Goal: Transaction & Acquisition: Obtain resource

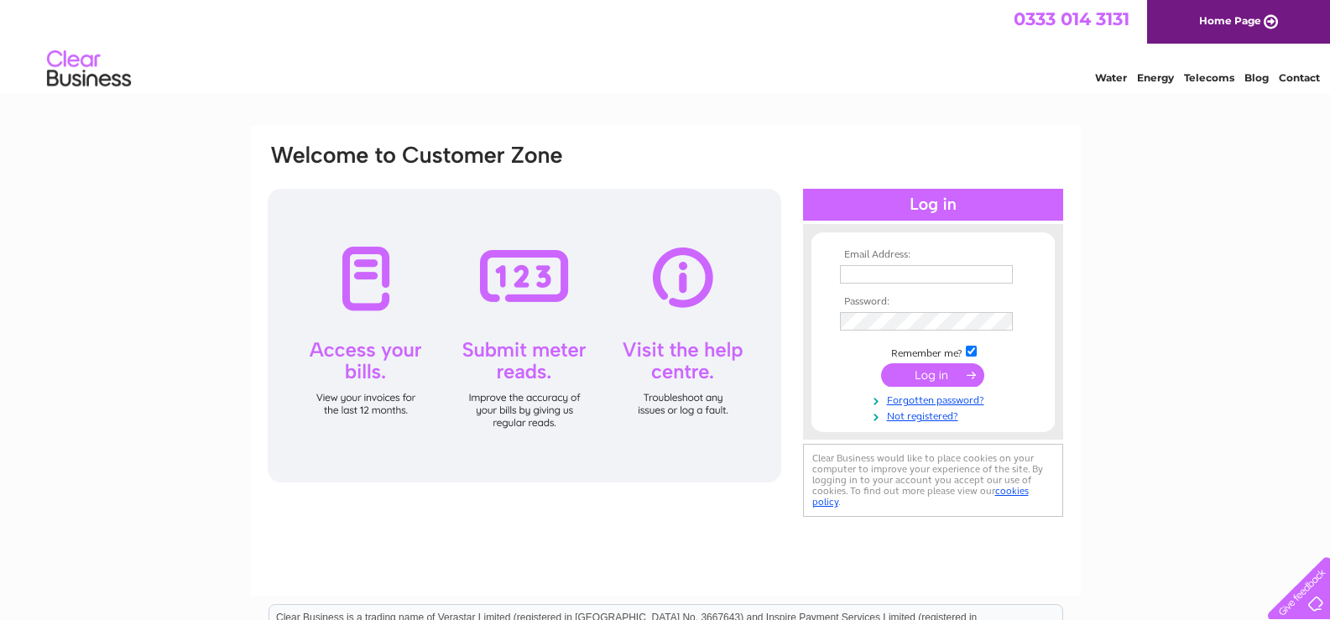
click at [898, 272] on input "text" at bounding box center [926, 274] width 173 height 18
type input "woodhouseinfo@yahoo.co.uk"
click at [935, 376] on input "submit" at bounding box center [932, 374] width 103 height 23
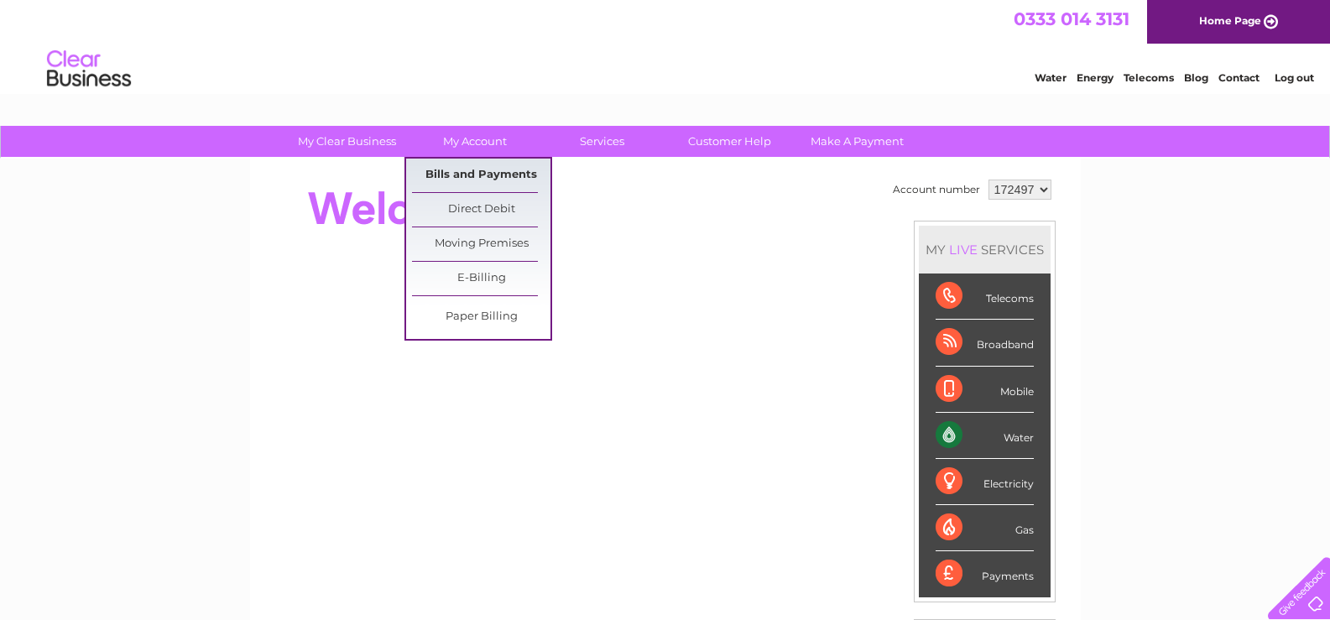
click at [475, 170] on link "Bills and Payments" at bounding box center [481, 176] width 138 height 34
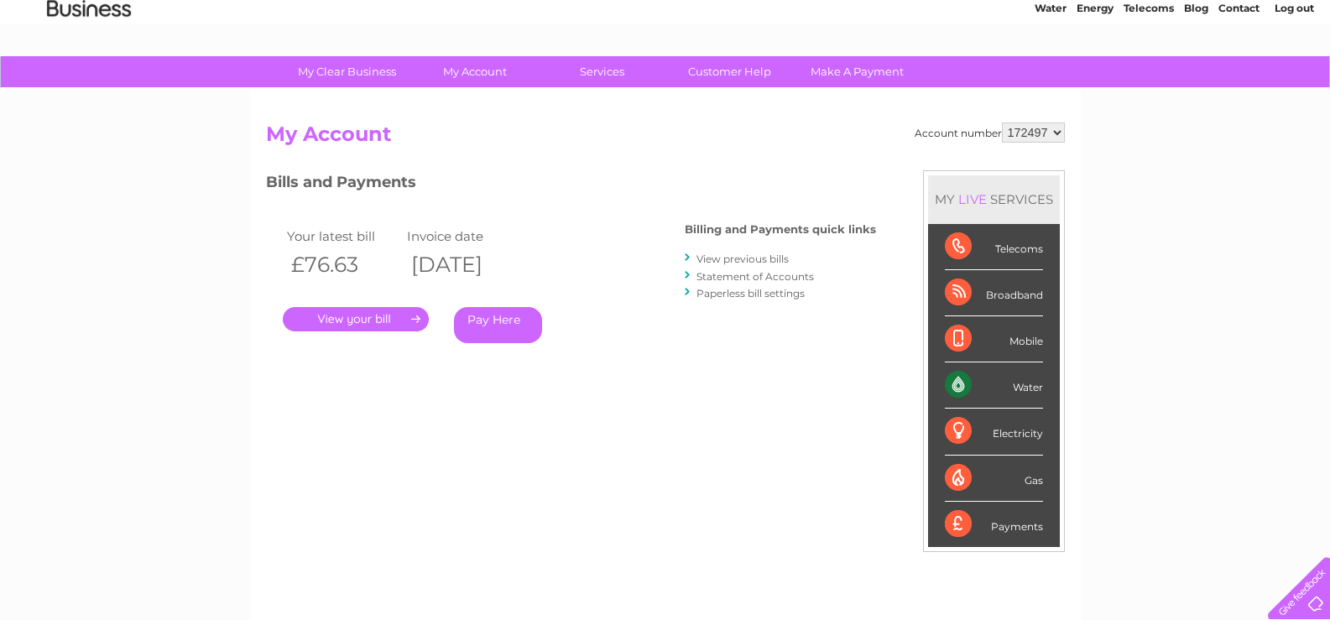
scroll to position [58, 0]
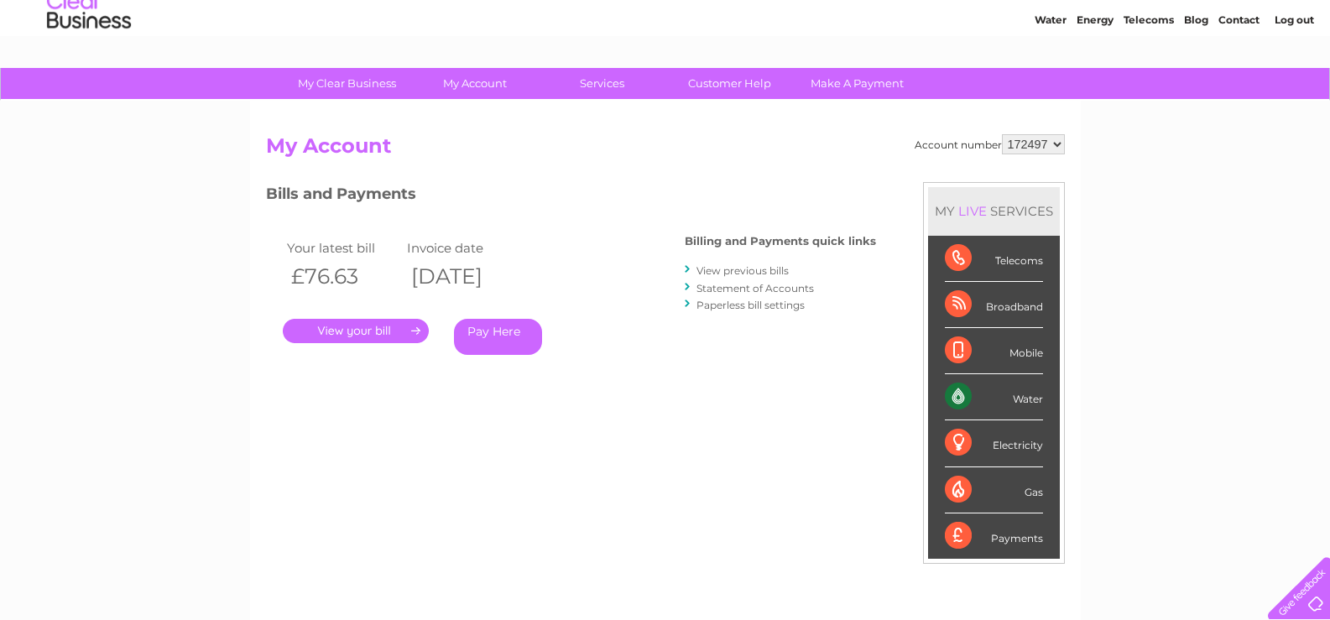
click at [376, 330] on link "." at bounding box center [356, 331] width 146 height 24
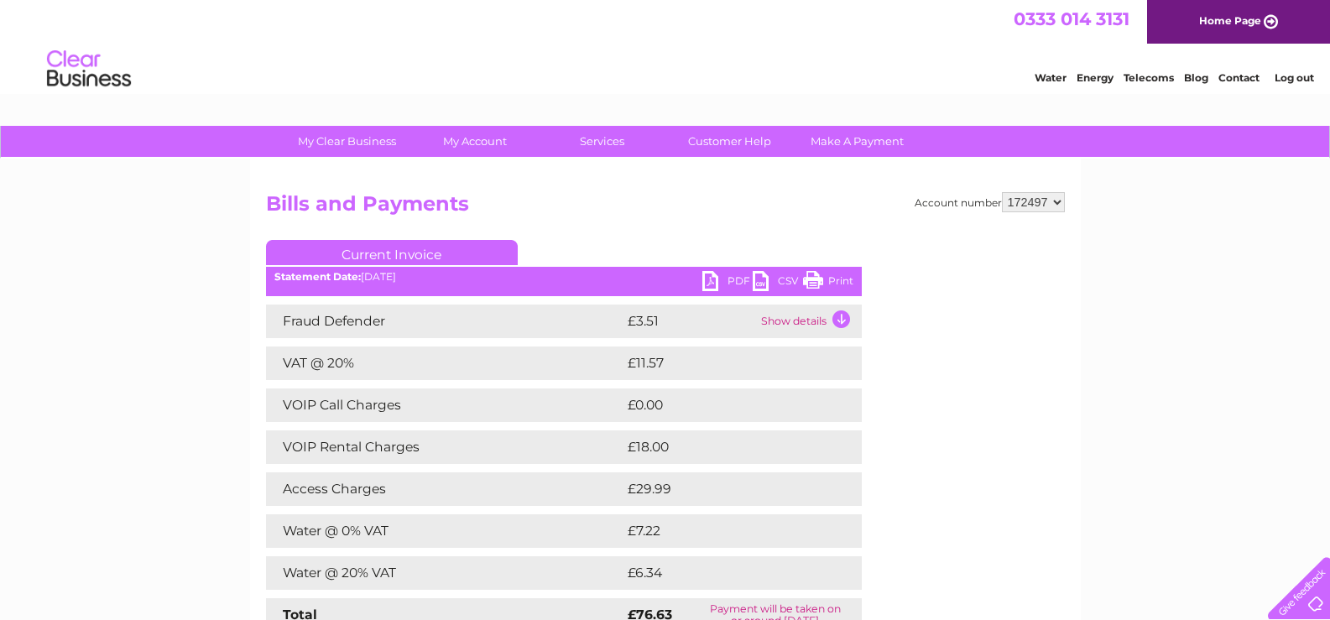
click at [708, 278] on link "PDF" at bounding box center [727, 283] width 50 height 24
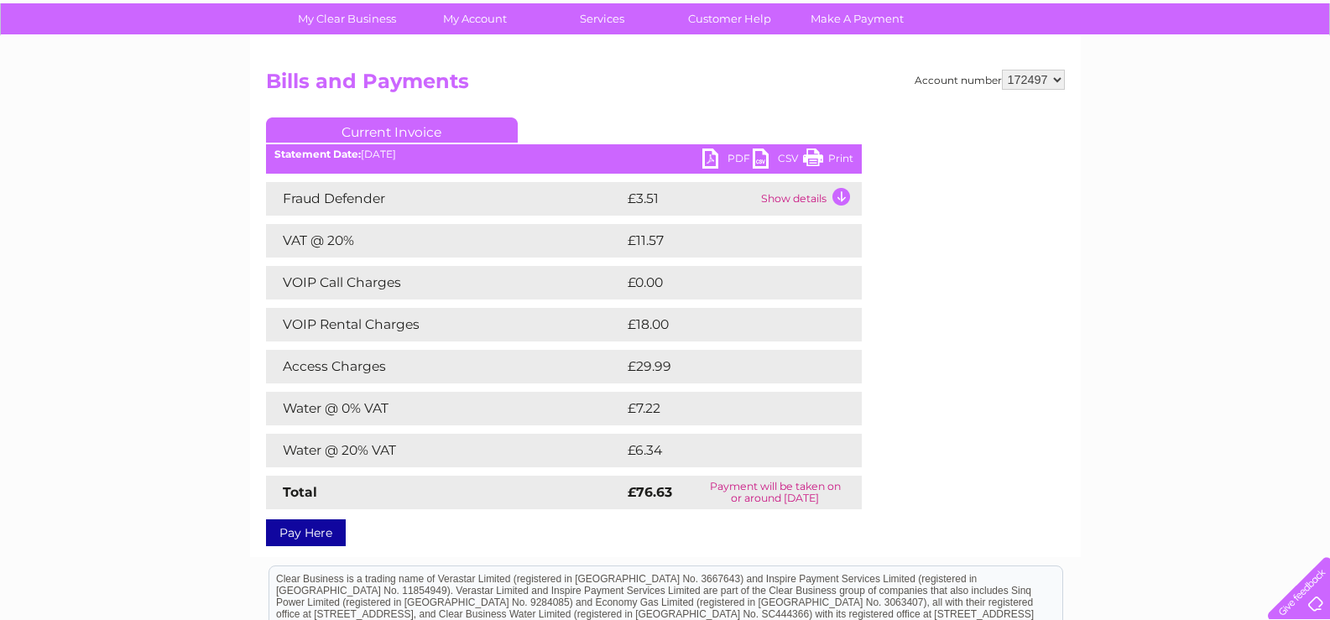
scroll to position [84, 0]
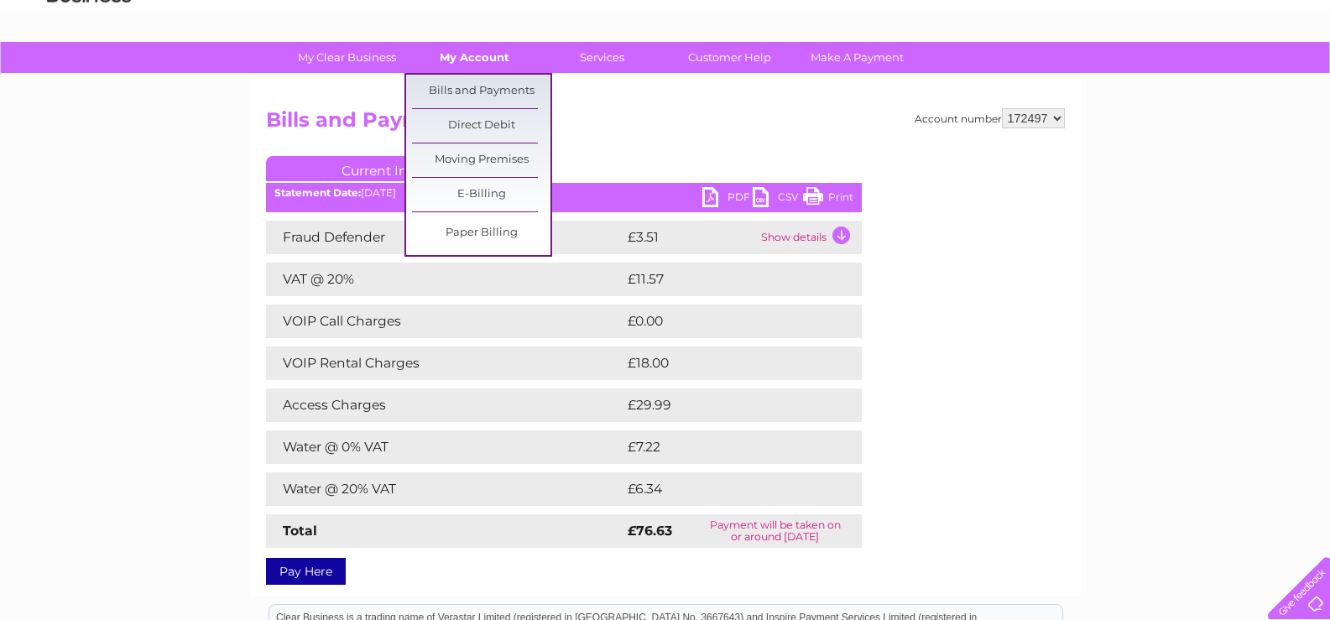
click at [455, 62] on link "My Account" at bounding box center [474, 57] width 138 height 31
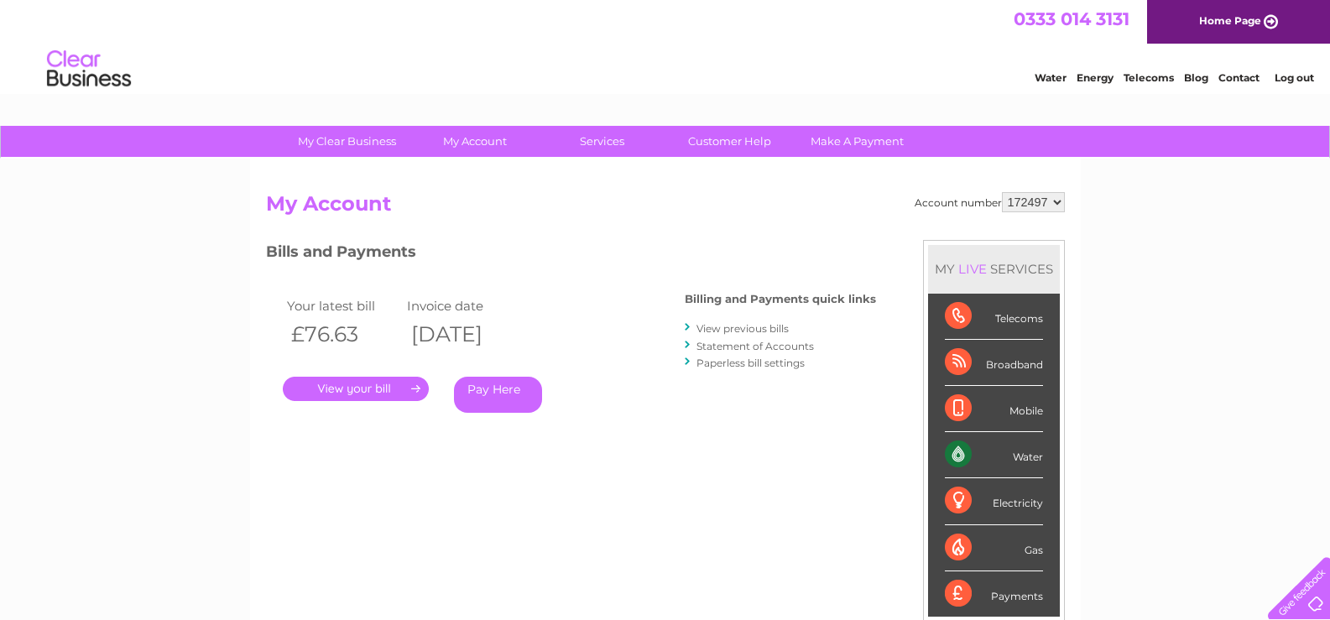
click at [746, 325] on link "View previous bills" at bounding box center [742, 328] width 92 height 13
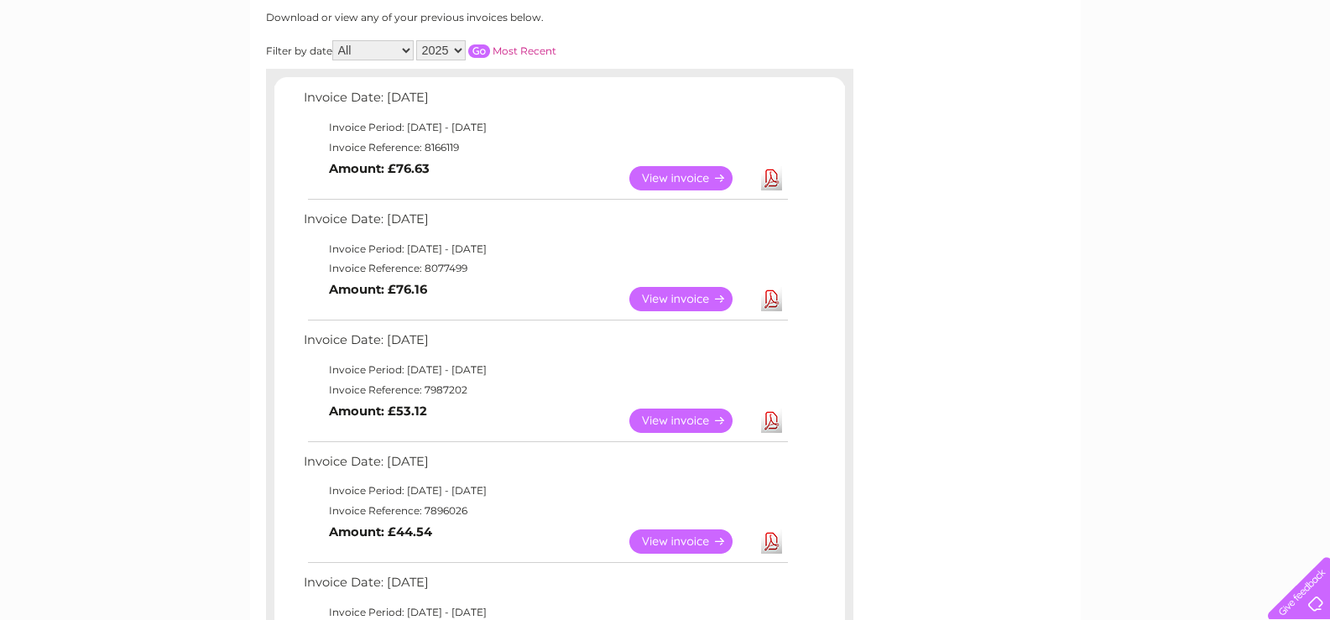
scroll to position [252, 0]
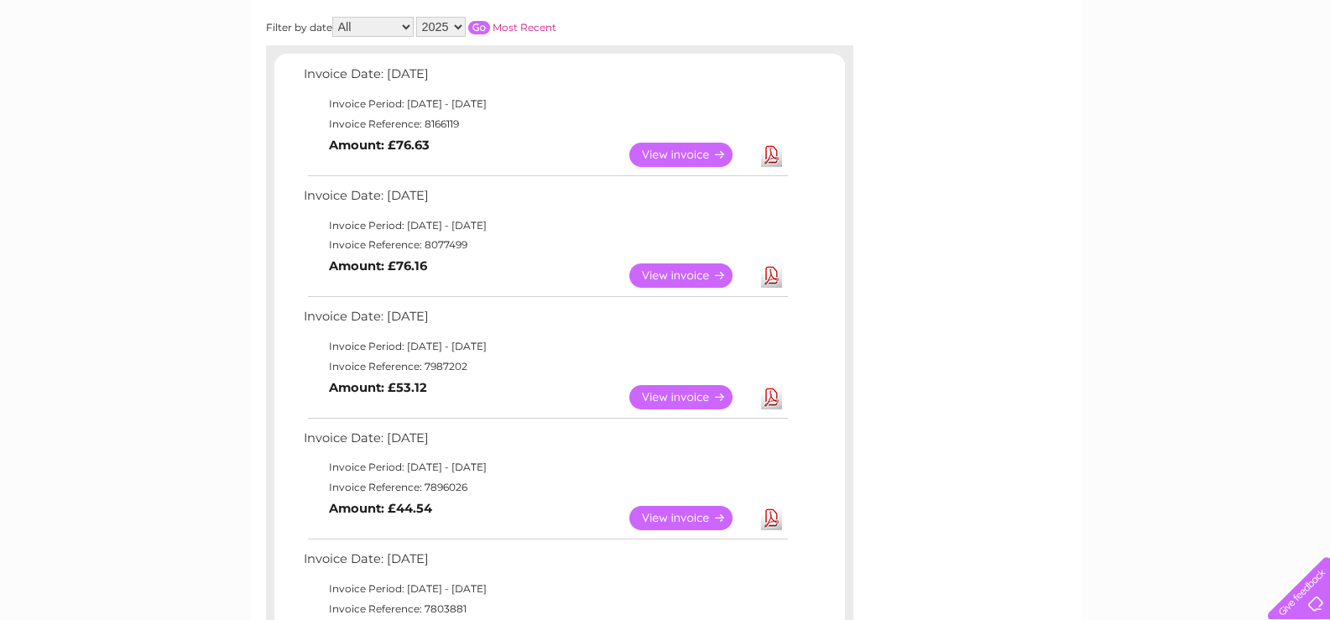
click at [691, 393] on link "View" at bounding box center [690, 397] width 123 height 24
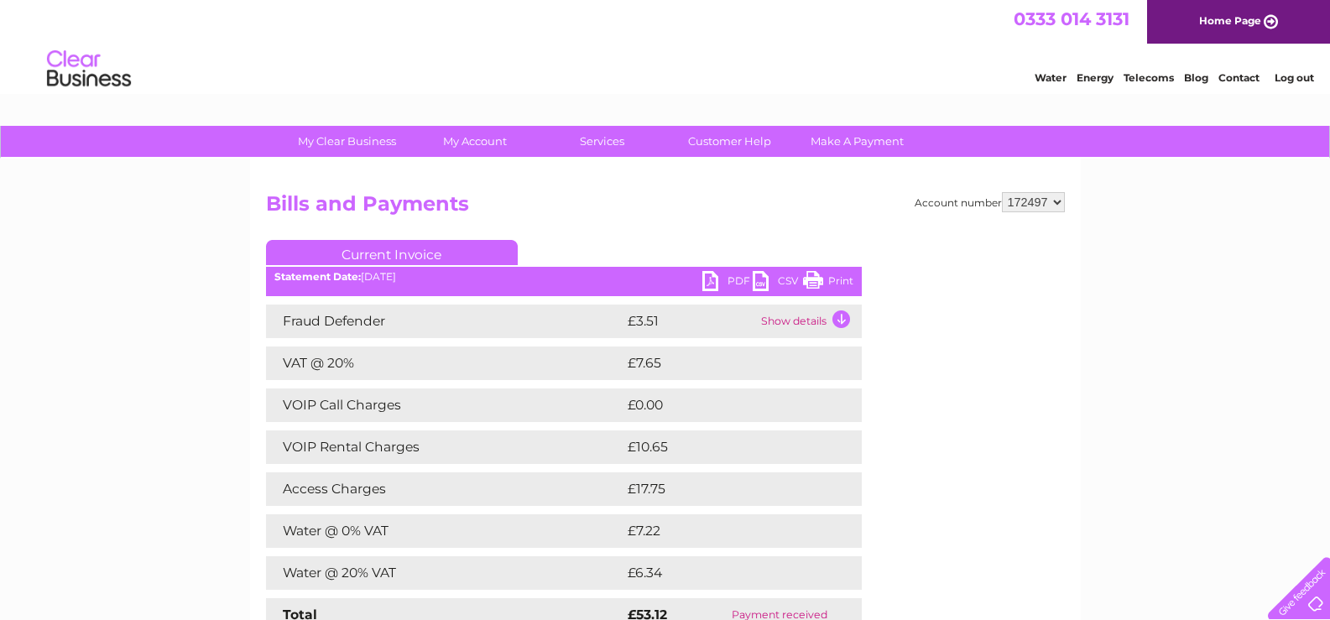
click at [710, 278] on link "PDF" at bounding box center [727, 283] width 50 height 24
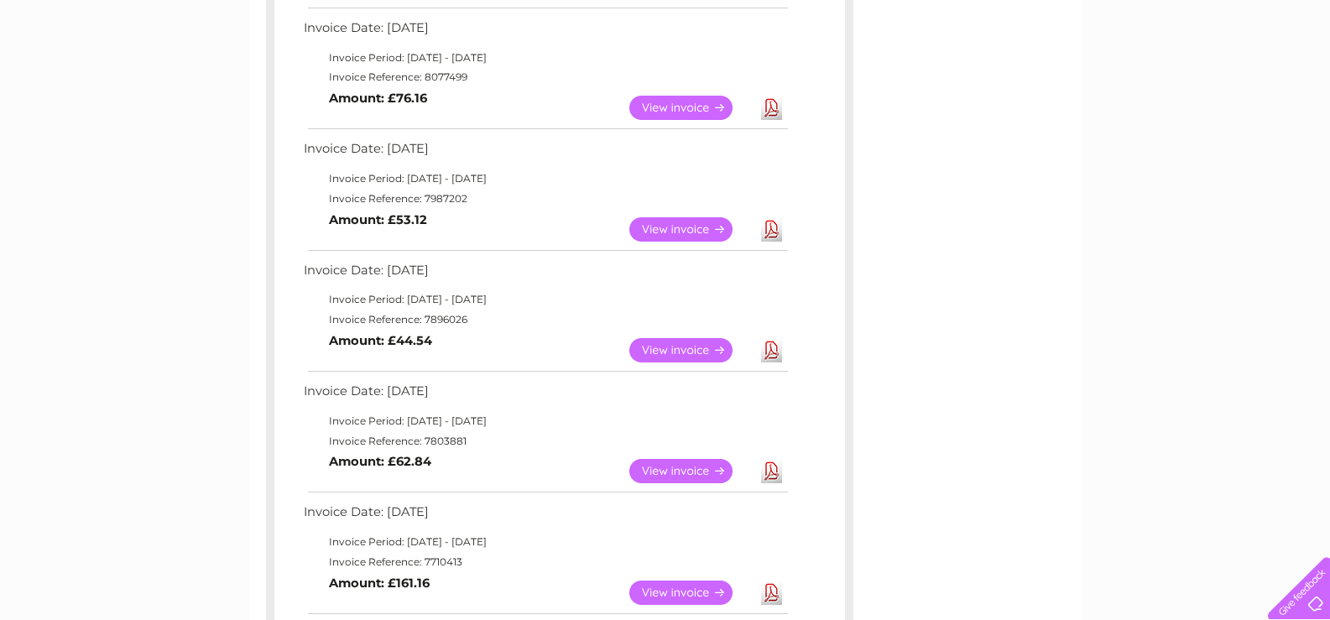
scroll to position [420, 0]
click at [680, 346] on link "View" at bounding box center [690, 349] width 123 height 24
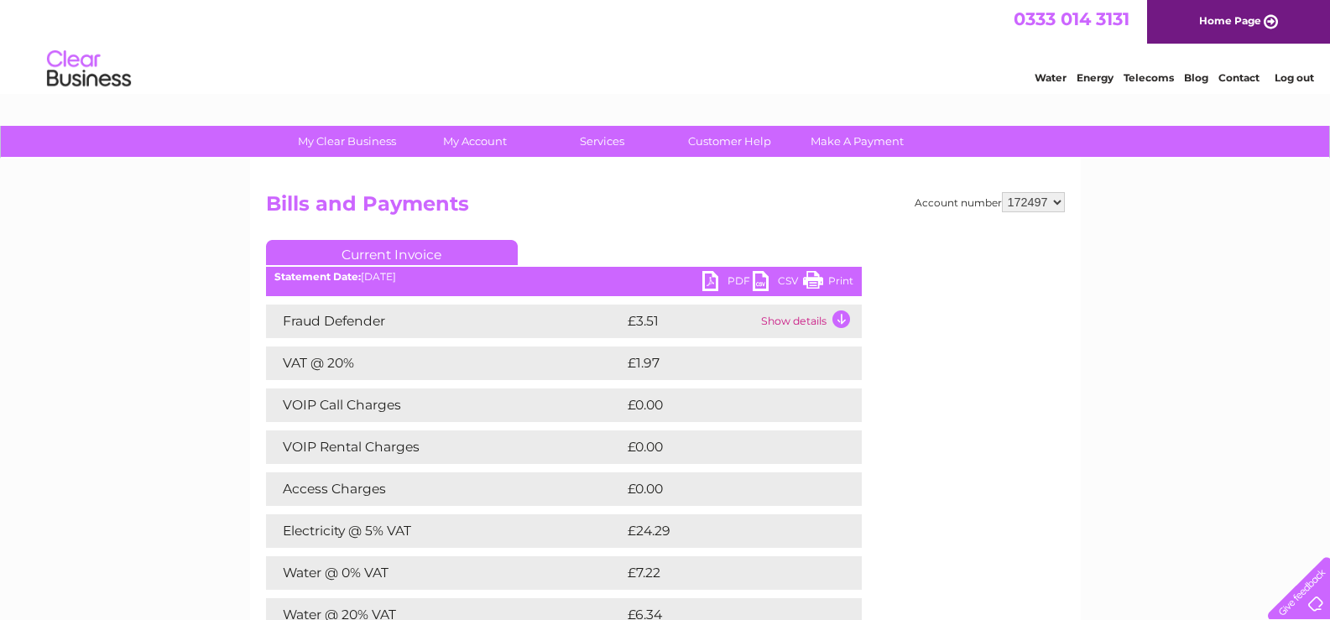
click at [716, 278] on link "PDF" at bounding box center [727, 283] width 50 height 24
